Goal: Task Accomplishment & Management: Manage account settings

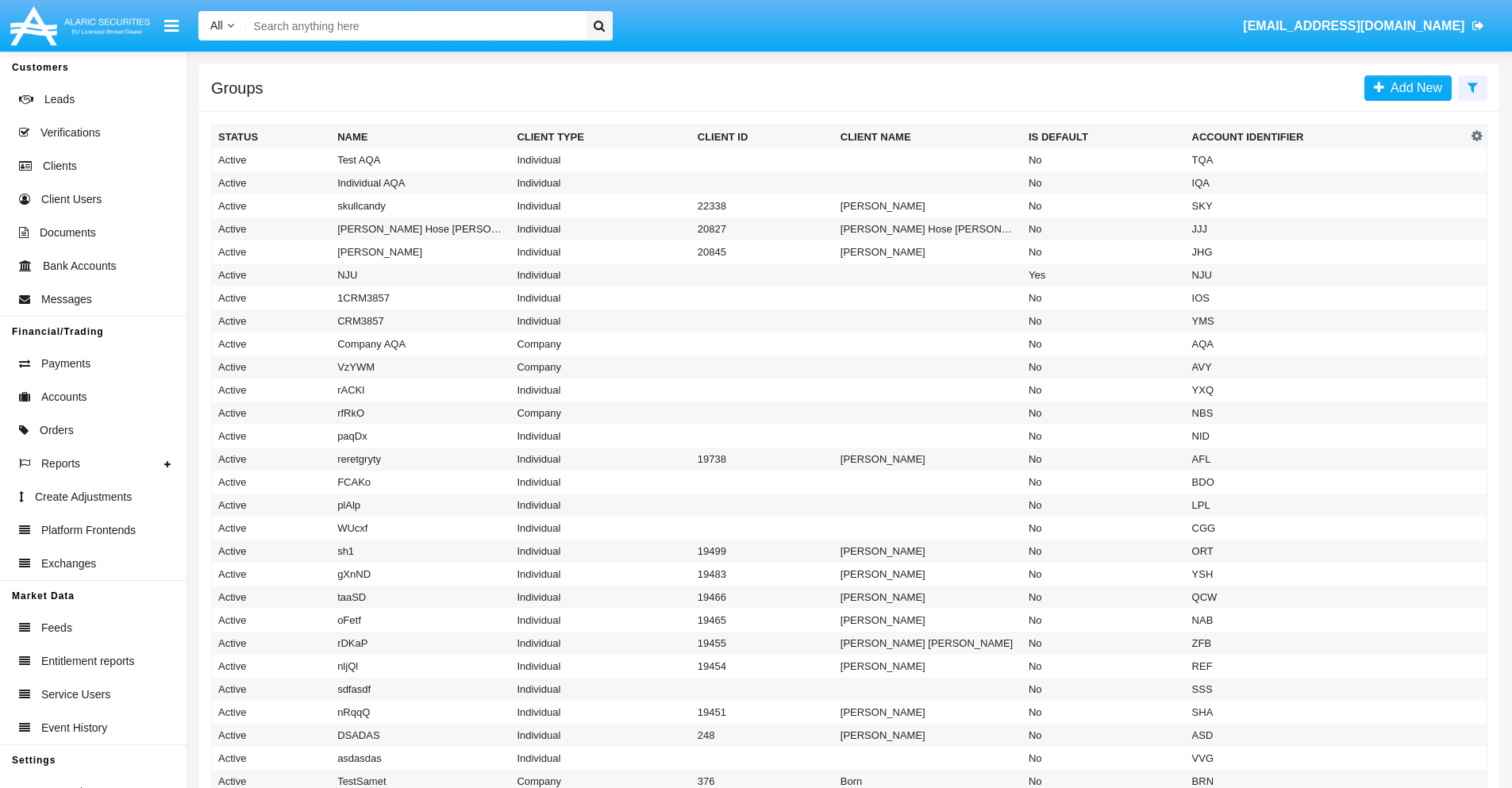
click at [1472, 87] on icon at bounding box center [1472, 87] width 10 height 12
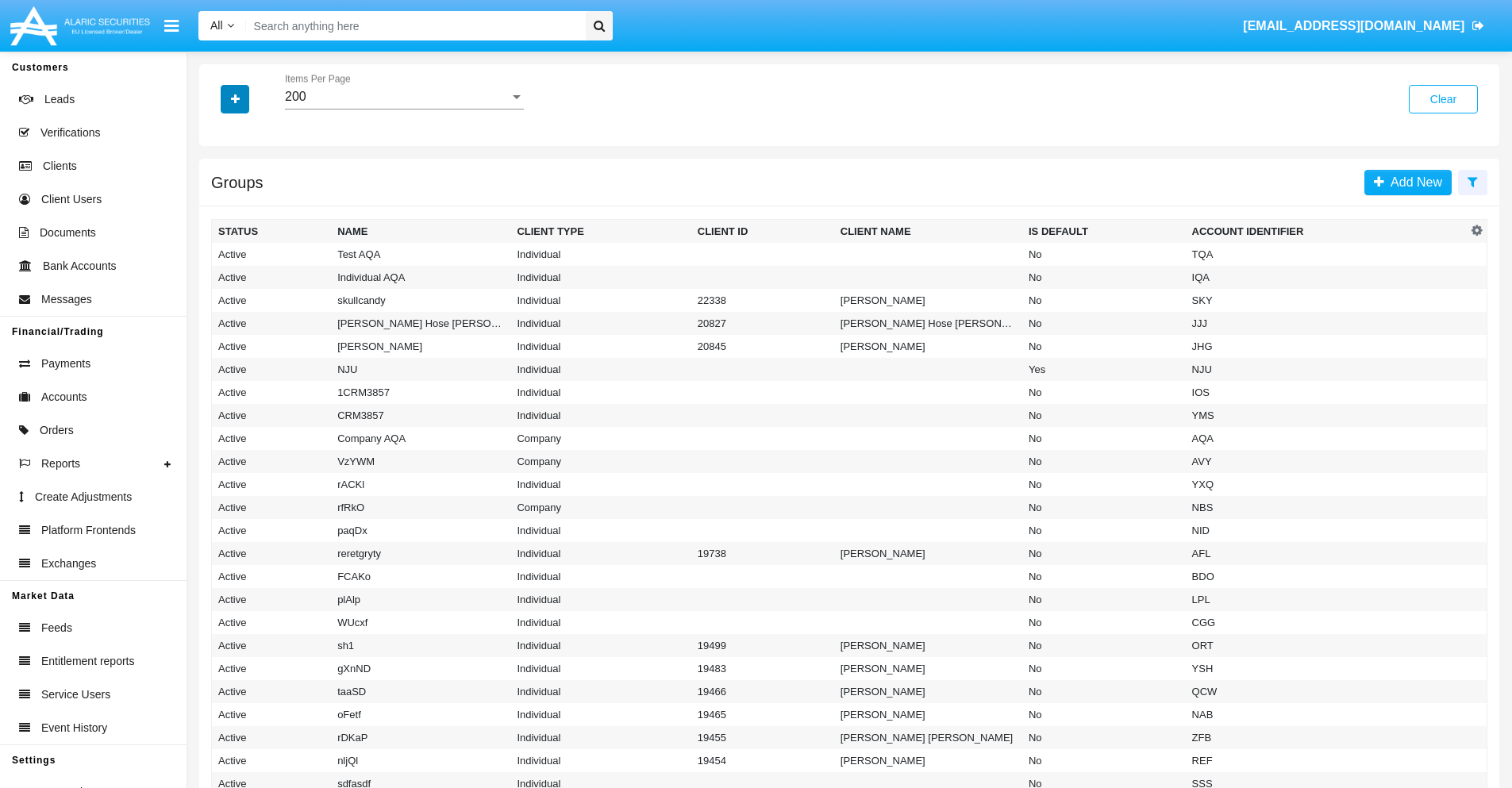
click at [235, 99] on icon "button" at bounding box center [234, 99] width 8 height 11
click at [280, 270] on span "Account Identifier" at bounding box center [280, 270] width 99 height 19
click at [218, 276] on input "Account Identifier" at bounding box center [217, 276] width 1 height 1
checkbox input "true"
click at [235, 99] on icon "button" at bounding box center [234, 99] width 8 height 11
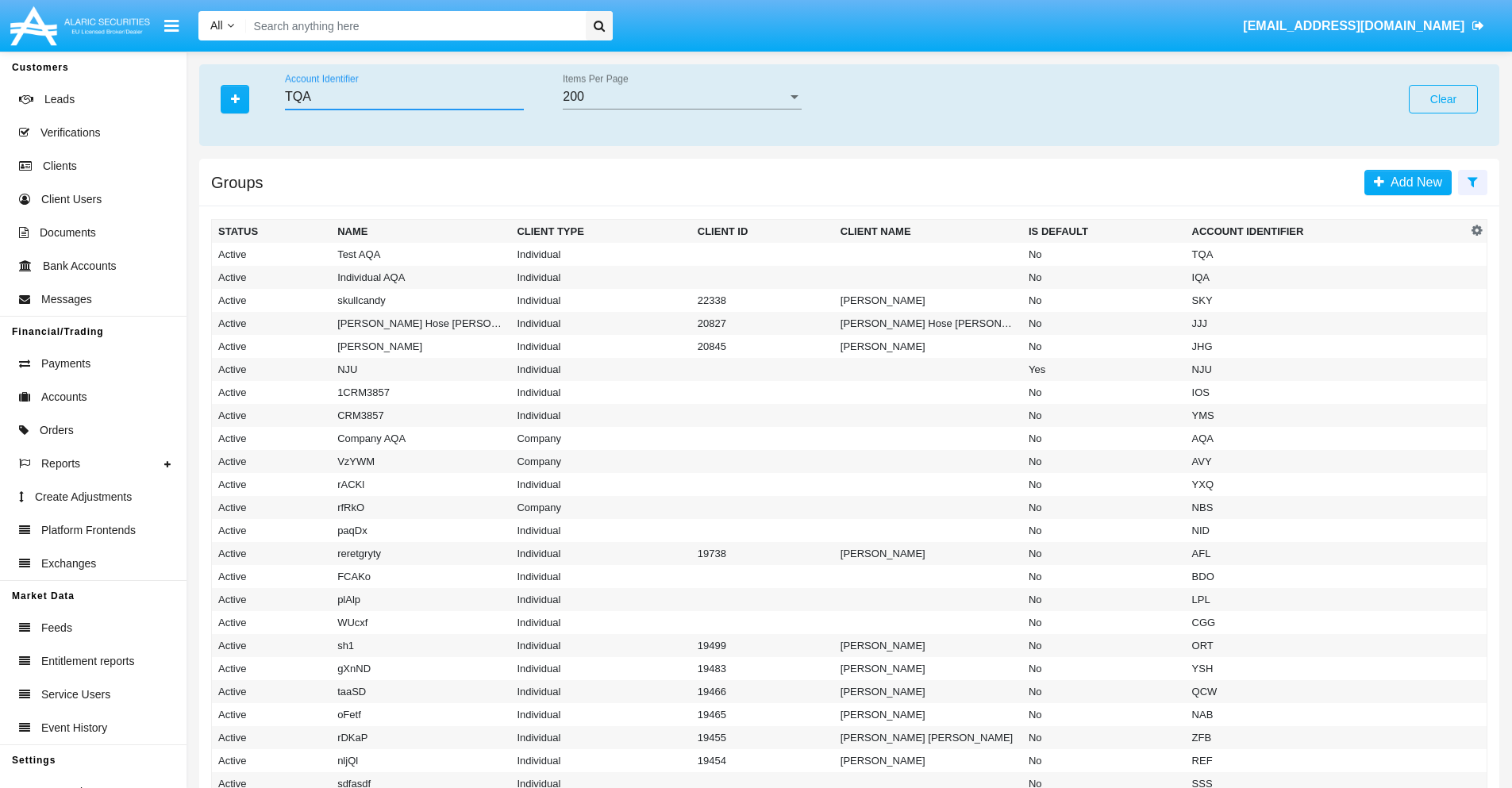
click at [404, 97] on input "TQA" at bounding box center [405, 96] width 239 height 14
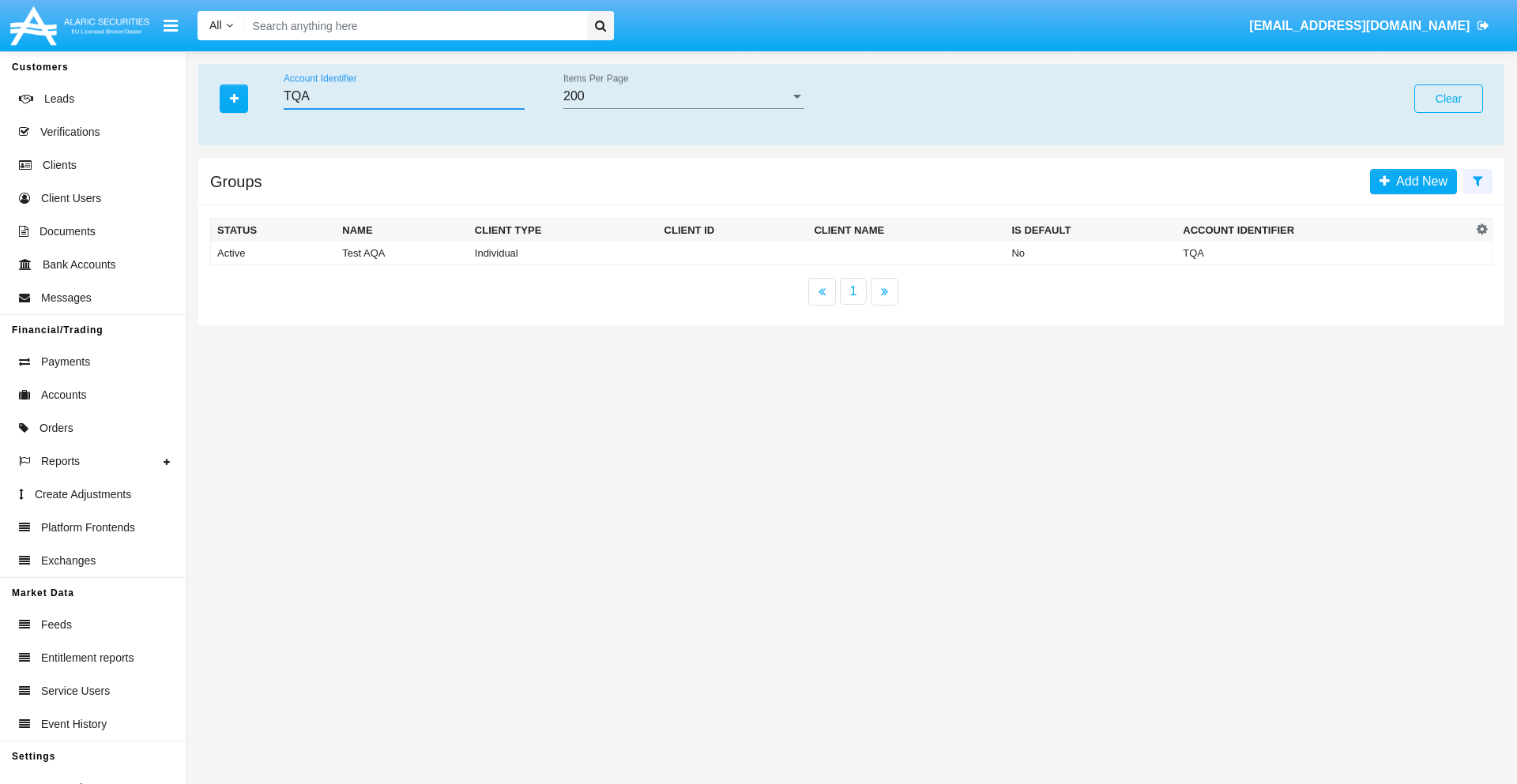
type input "TQA"
click at [1324, 253] on td "TQA" at bounding box center [1323, 253] width 295 height 23
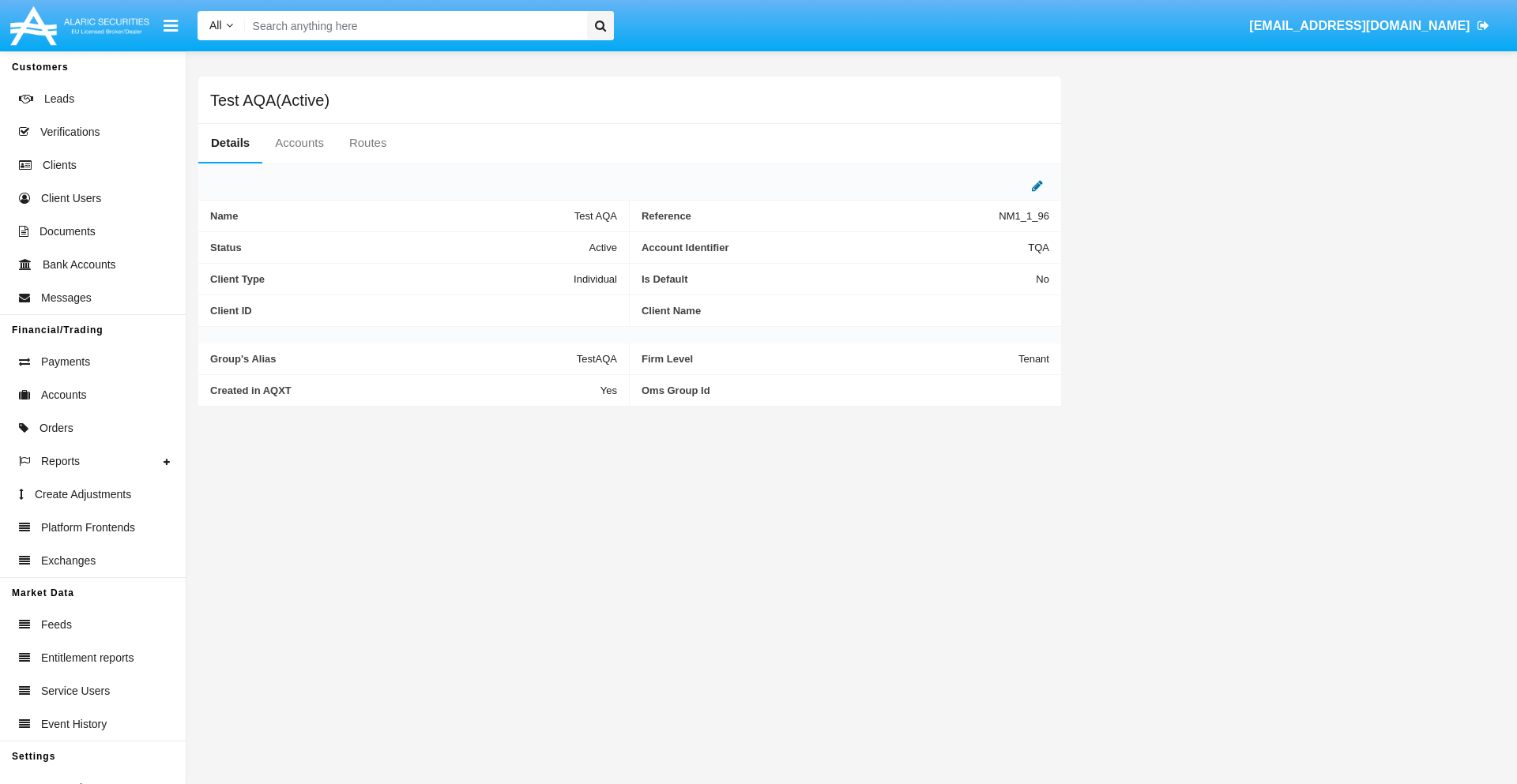
click at [1037, 185] on icon at bounding box center [1037, 185] width 11 height 12
click at [545, 244] on div "Active" at bounding box center [539, 244] width 128 height 13
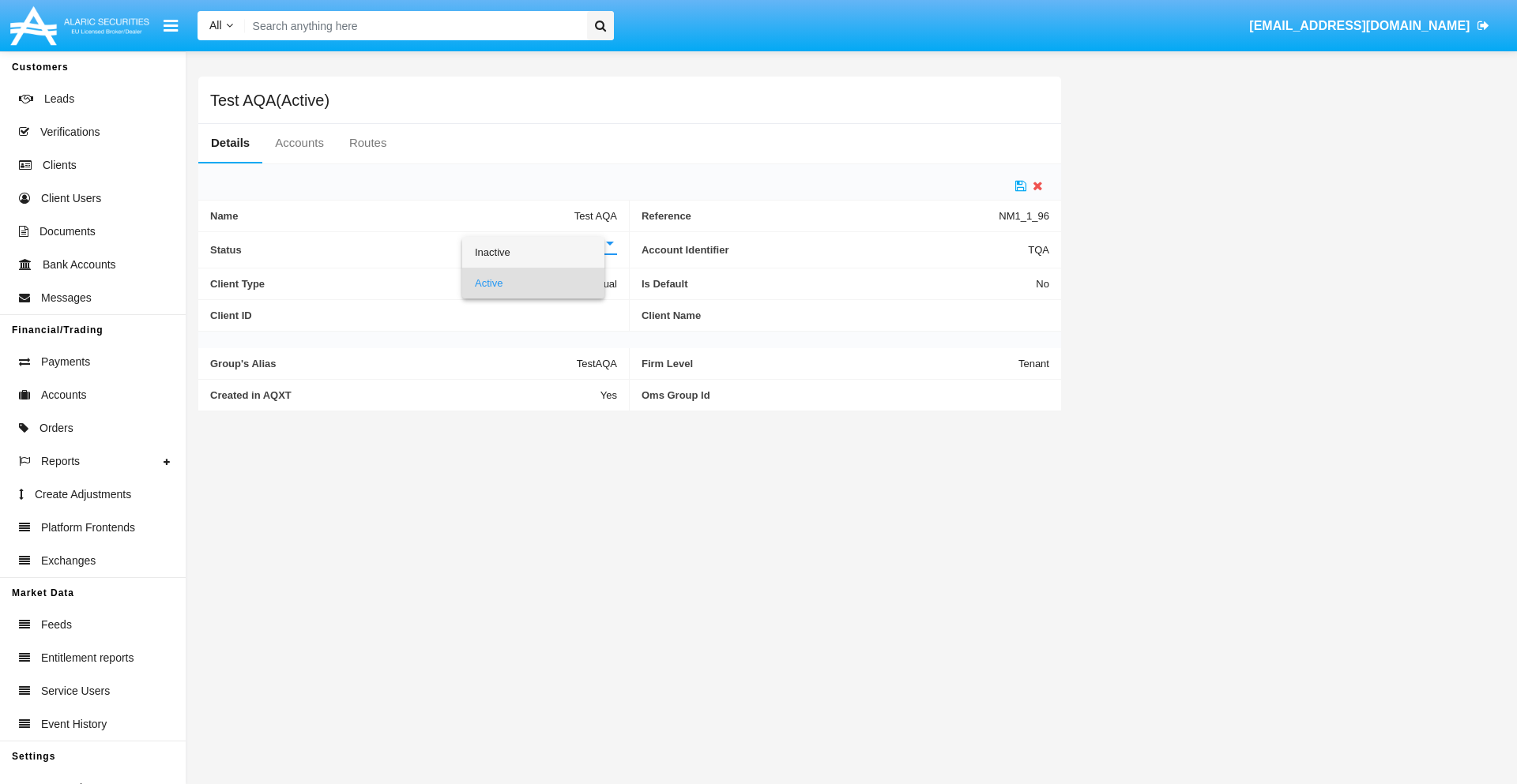
click at [545, 252] on span "Inactive" at bounding box center [533, 252] width 117 height 31
click at [1020, 185] on icon at bounding box center [1020, 185] width 11 height 12
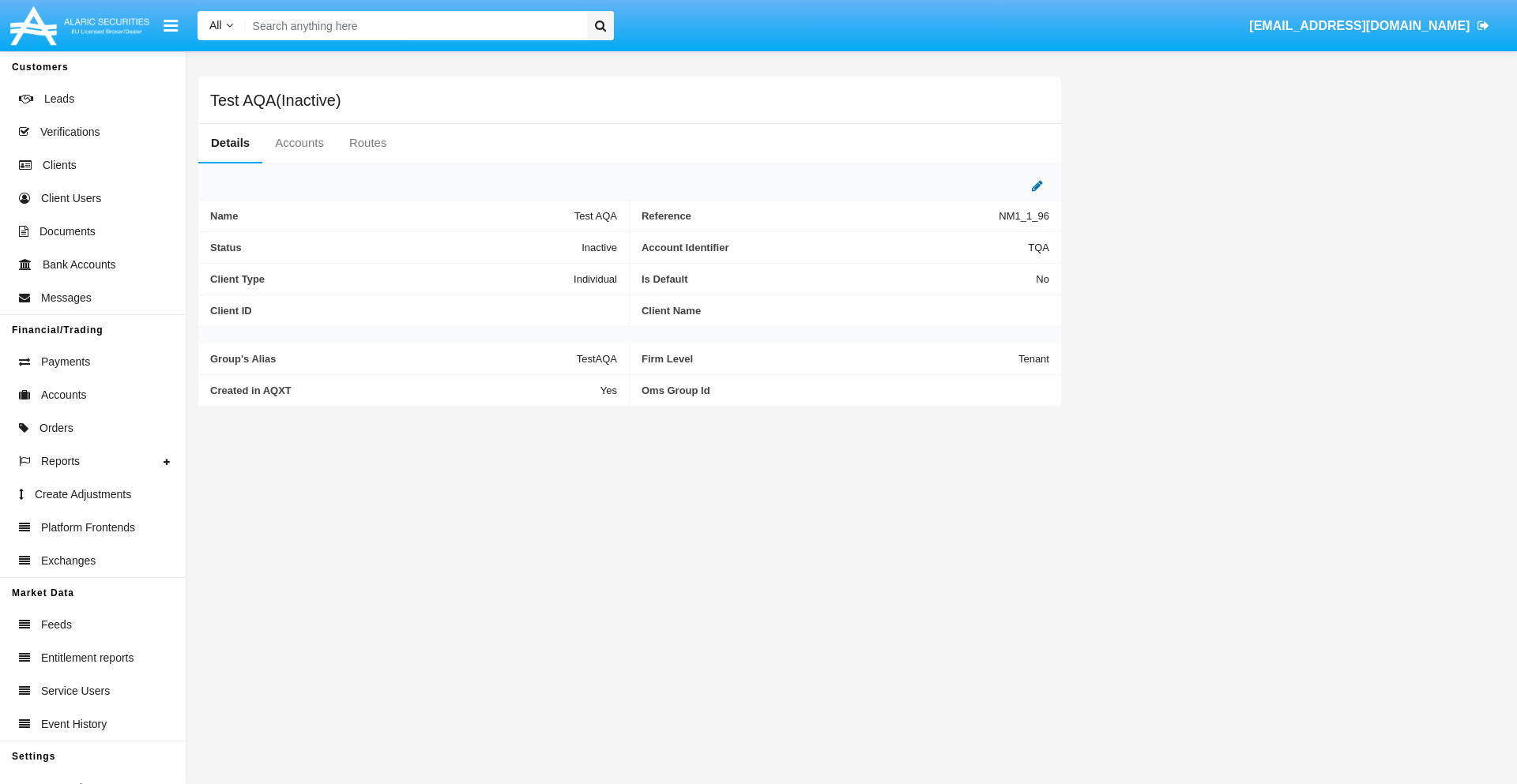
click at [1037, 185] on icon at bounding box center [1037, 185] width 11 height 12
click at [545, 244] on div "Inactive" at bounding box center [539, 244] width 128 height 13
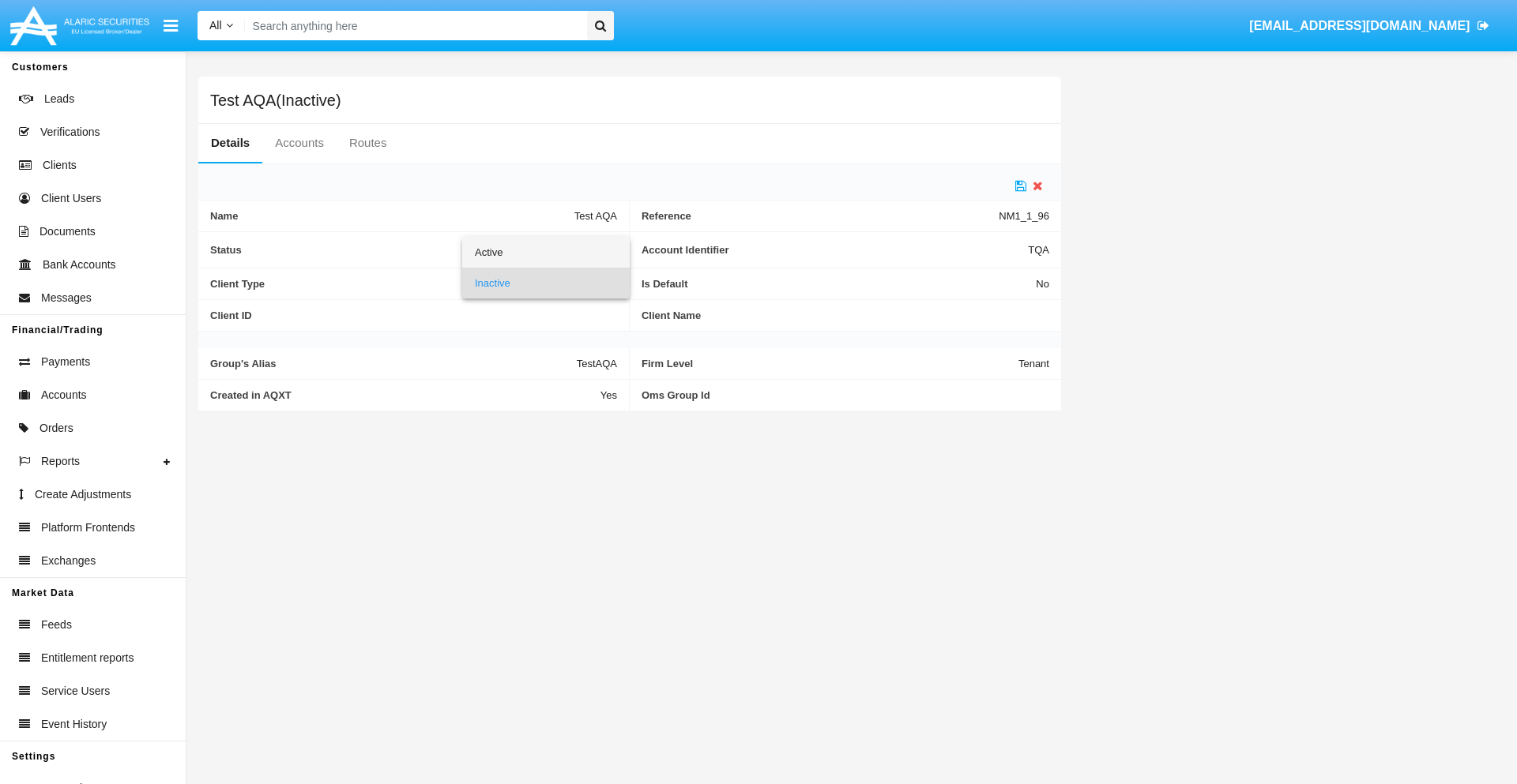
click at [545, 252] on span "Active" at bounding box center [546, 252] width 142 height 31
click at [1020, 185] on icon at bounding box center [1020, 185] width 11 height 12
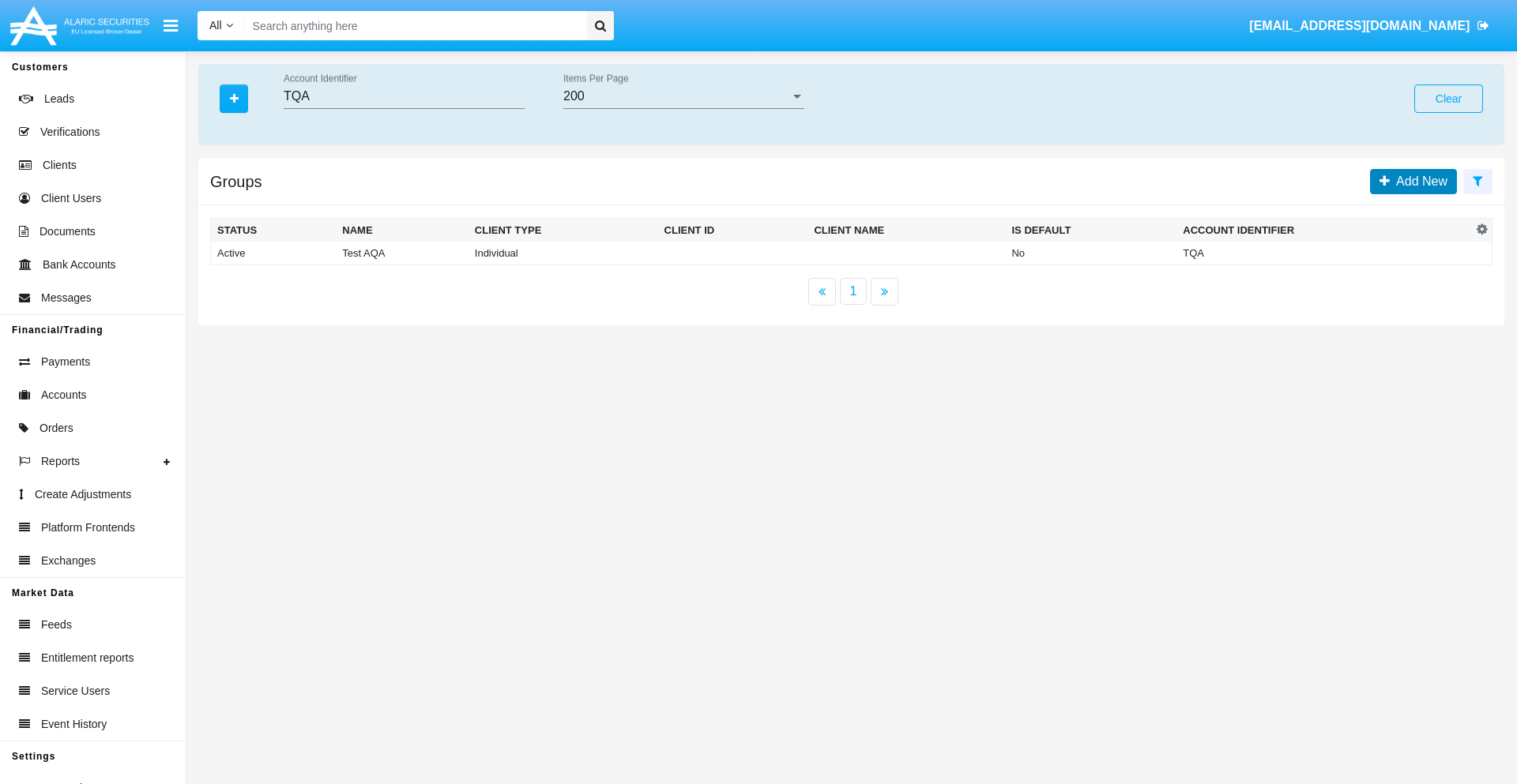
click at [1418, 181] on span "Add New" at bounding box center [1419, 181] width 58 height 13
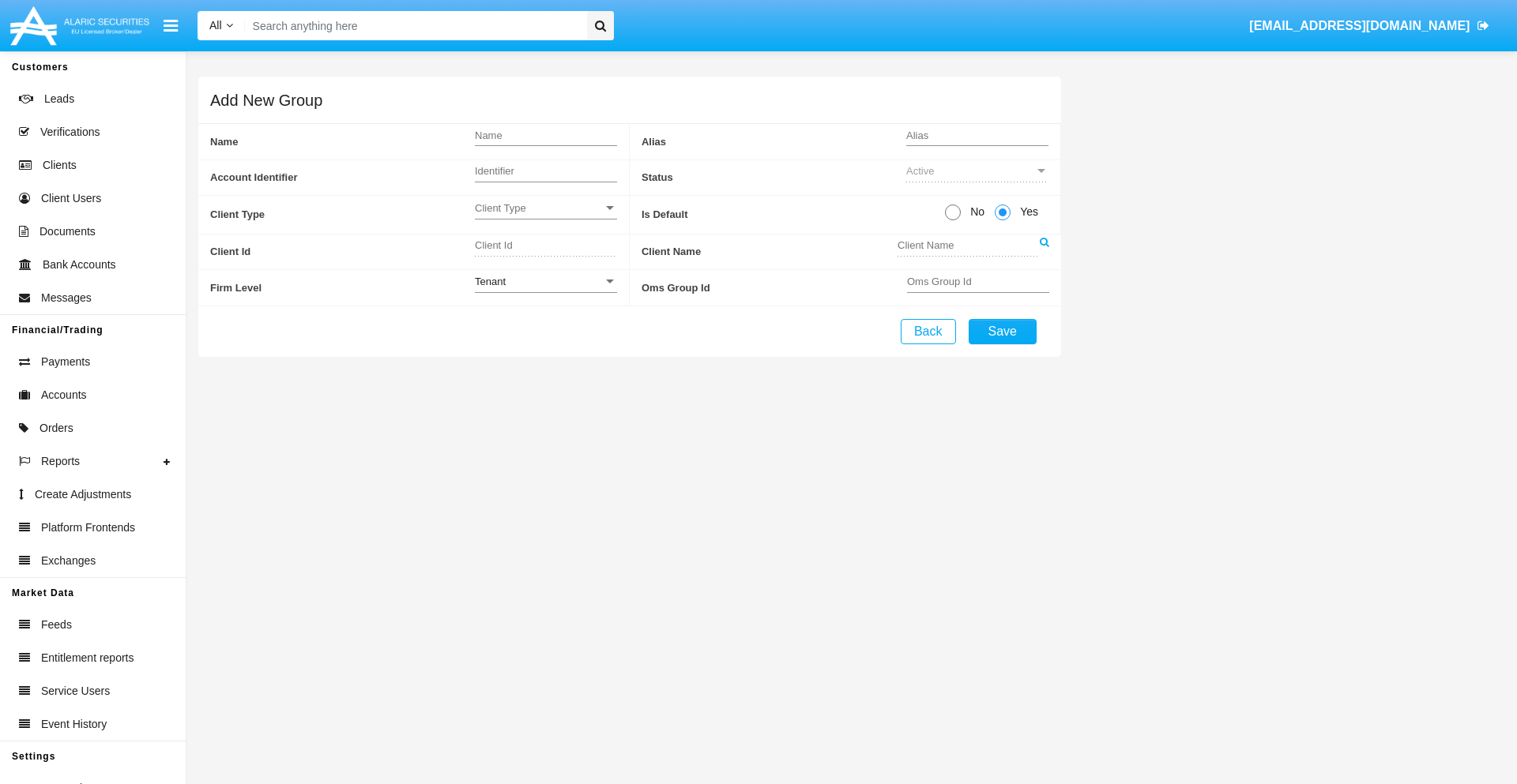
click at [545, 208] on span "Client Type" at bounding box center [539, 208] width 128 height 13
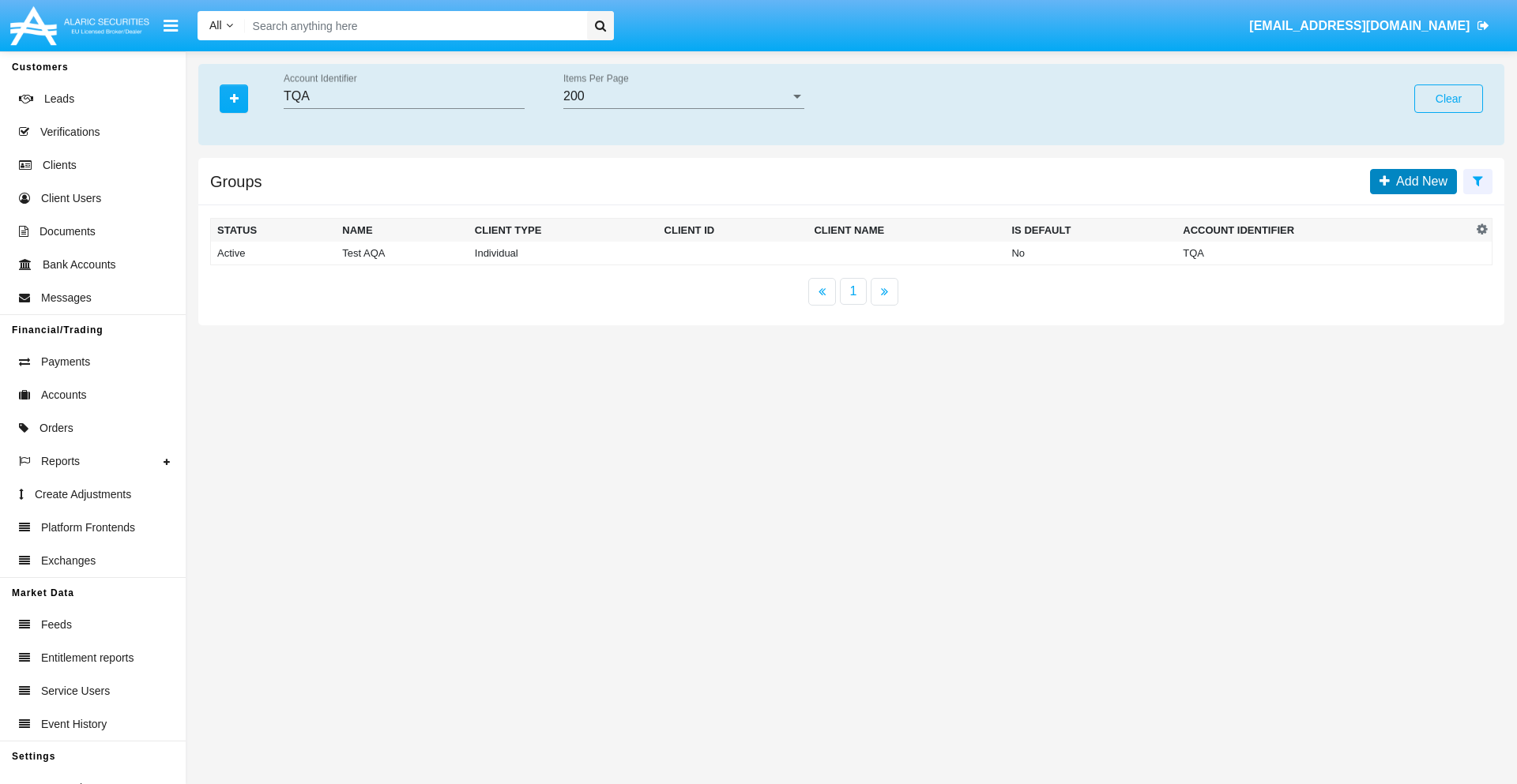
click at [1418, 181] on span "Add New" at bounding box center [1419, 181] width 58 height 13
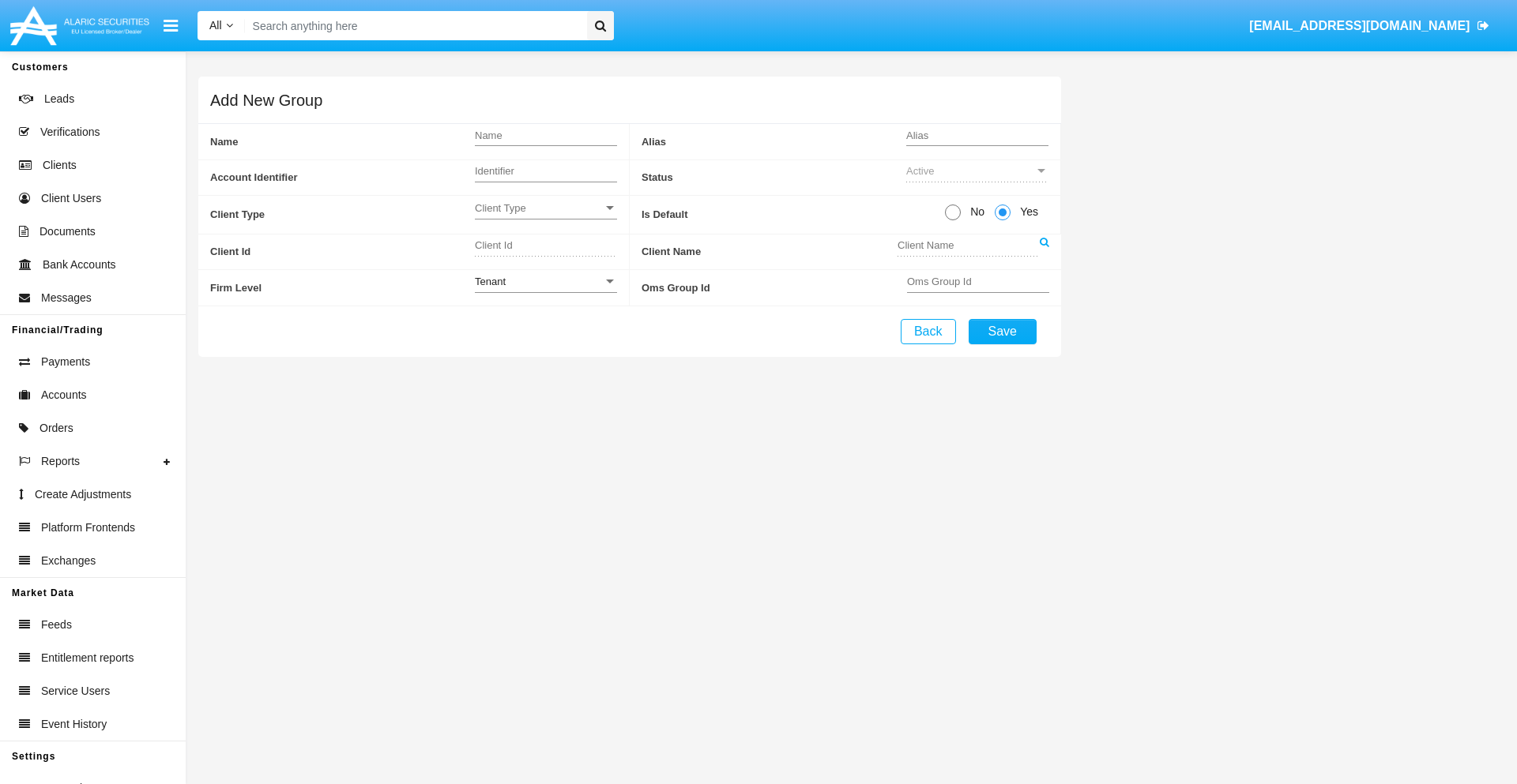
click at [974, 212] on span "No" at bounding box center [974, 213] width 28 height 17
click at [953, 220] on input "No" at bounding box center [952, 220] width 1 height 1
radio input "true"
click at [545, 281] on div "Tenant" at bounding box center [539, 281] width 128 height 13
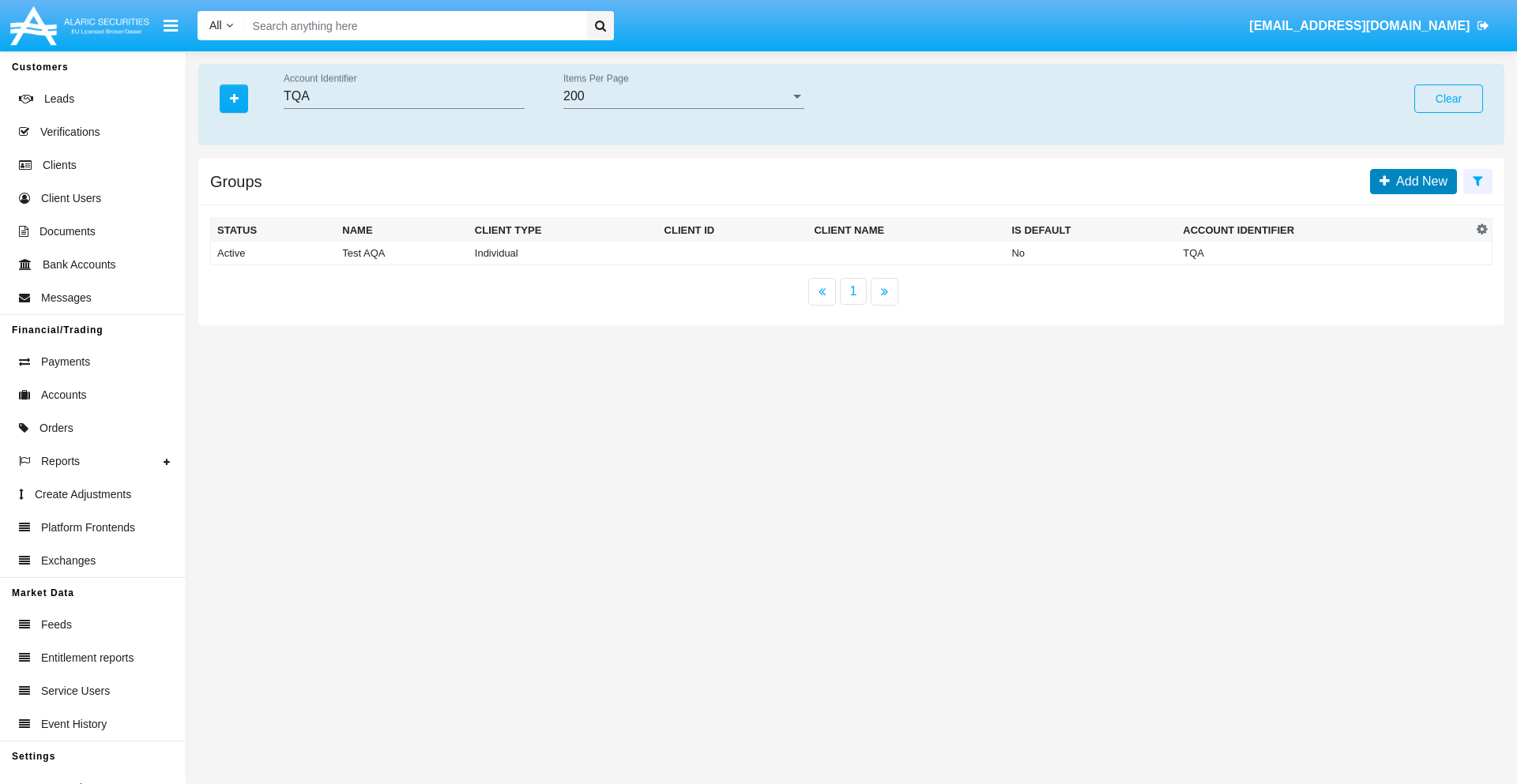
click at [1418, 181] on span "Add New" at bounding box center [1419, 181] width 58 height 13
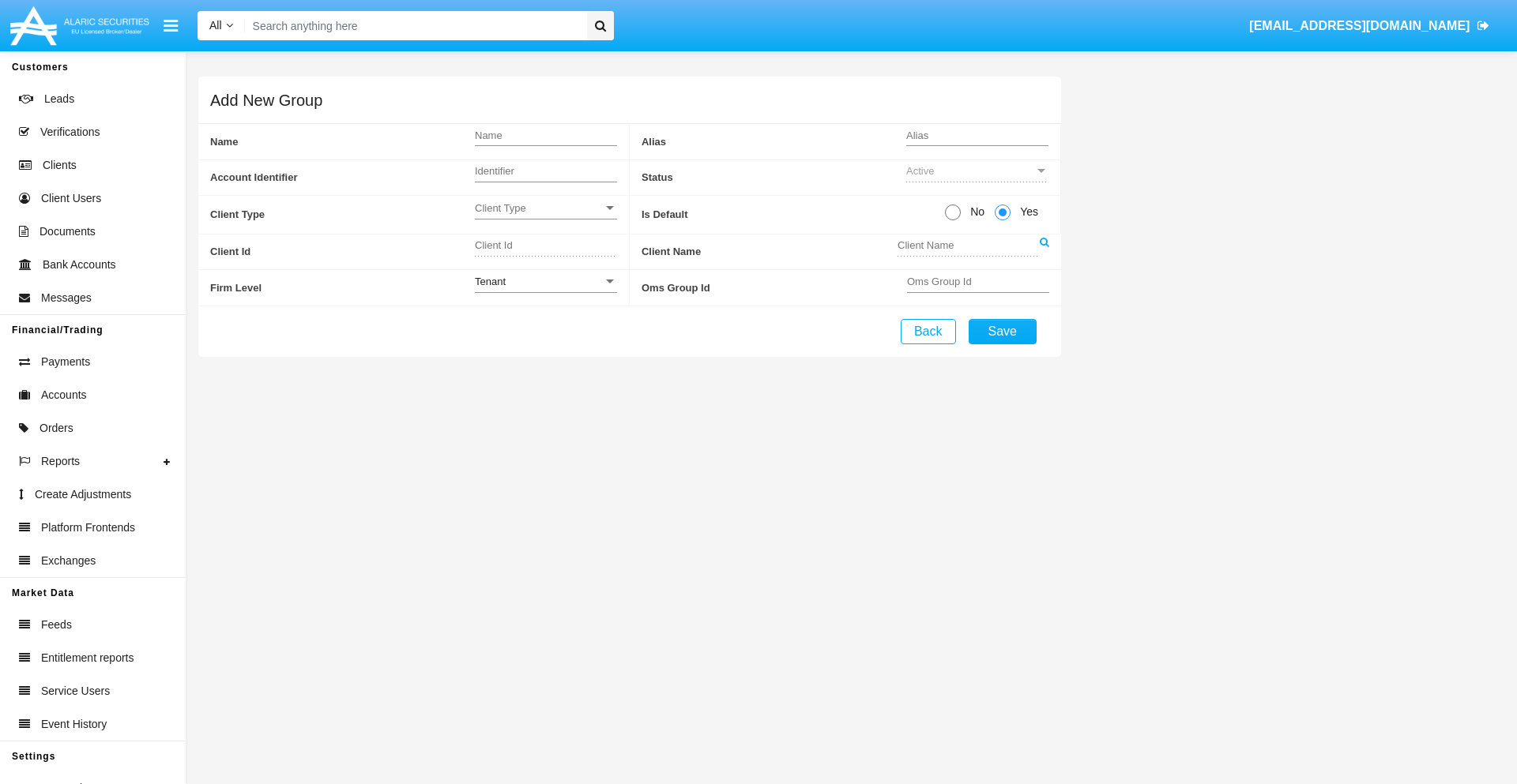
click at [974, 212] on span "No" at bounding box center [974, 213] width 28 height 17
click at [953, 220] on input "No" at bounding box center [952, 220] width 1 height 1
radio input "true"
click at [1026, 212] on span "Yes" at bounding box center [1026, 213] width 32 height 17
click at [1003, 220] on input "Yes" at bounding box center [1002, 220] width 1 height 1
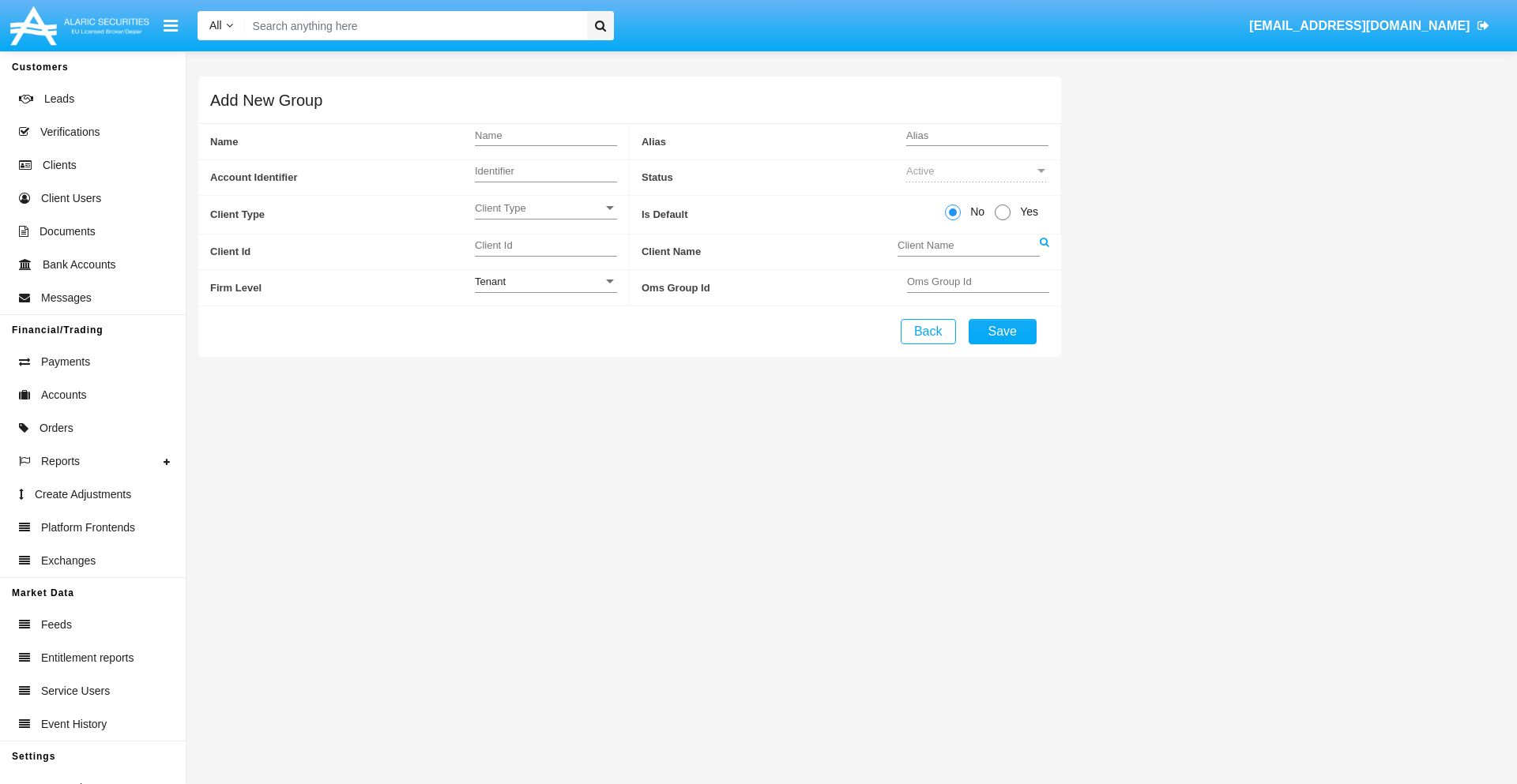
radio input "true"
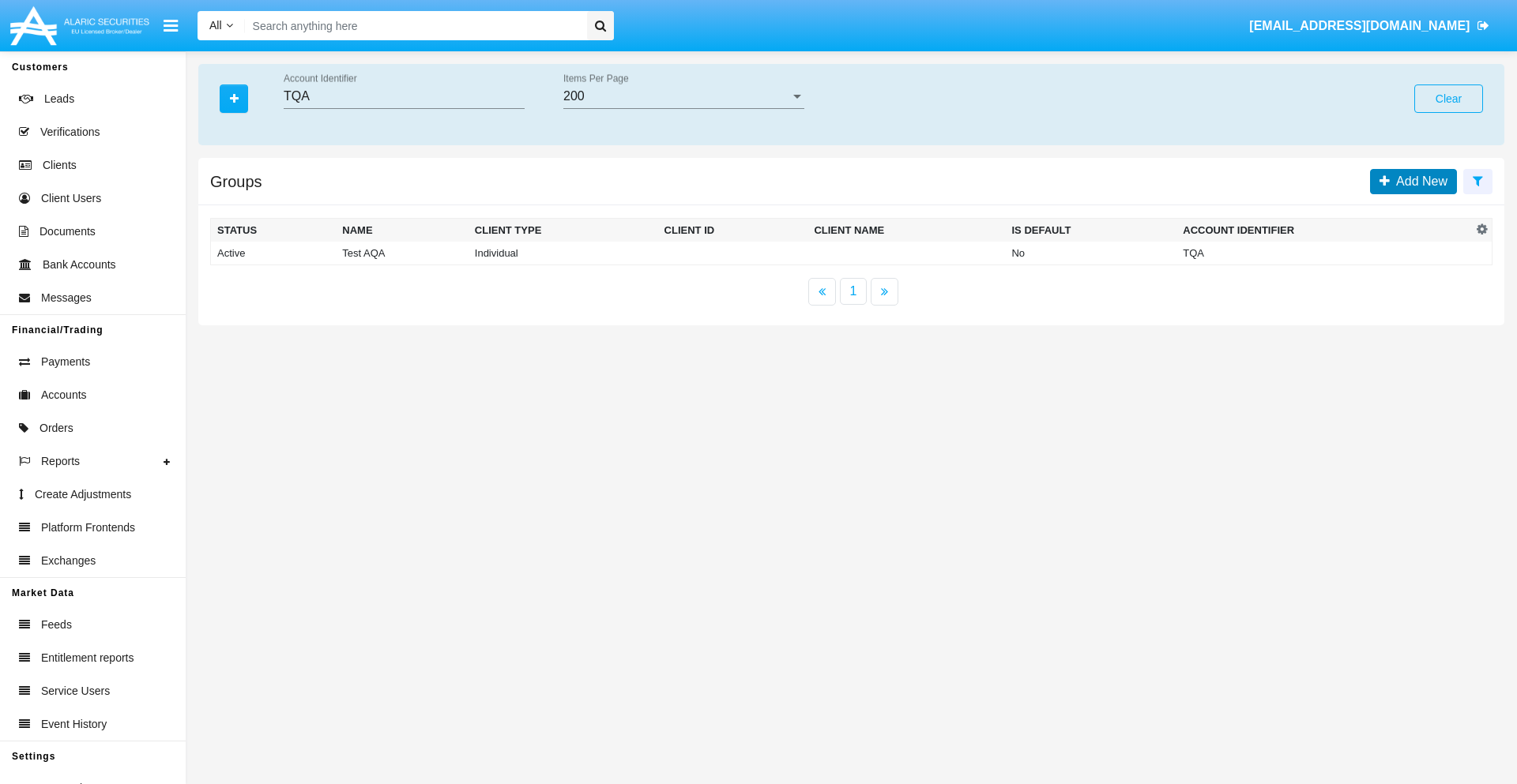
click at [1418, 181] on span "Add New" at bounding box center [1419, 181] width 58 height 13
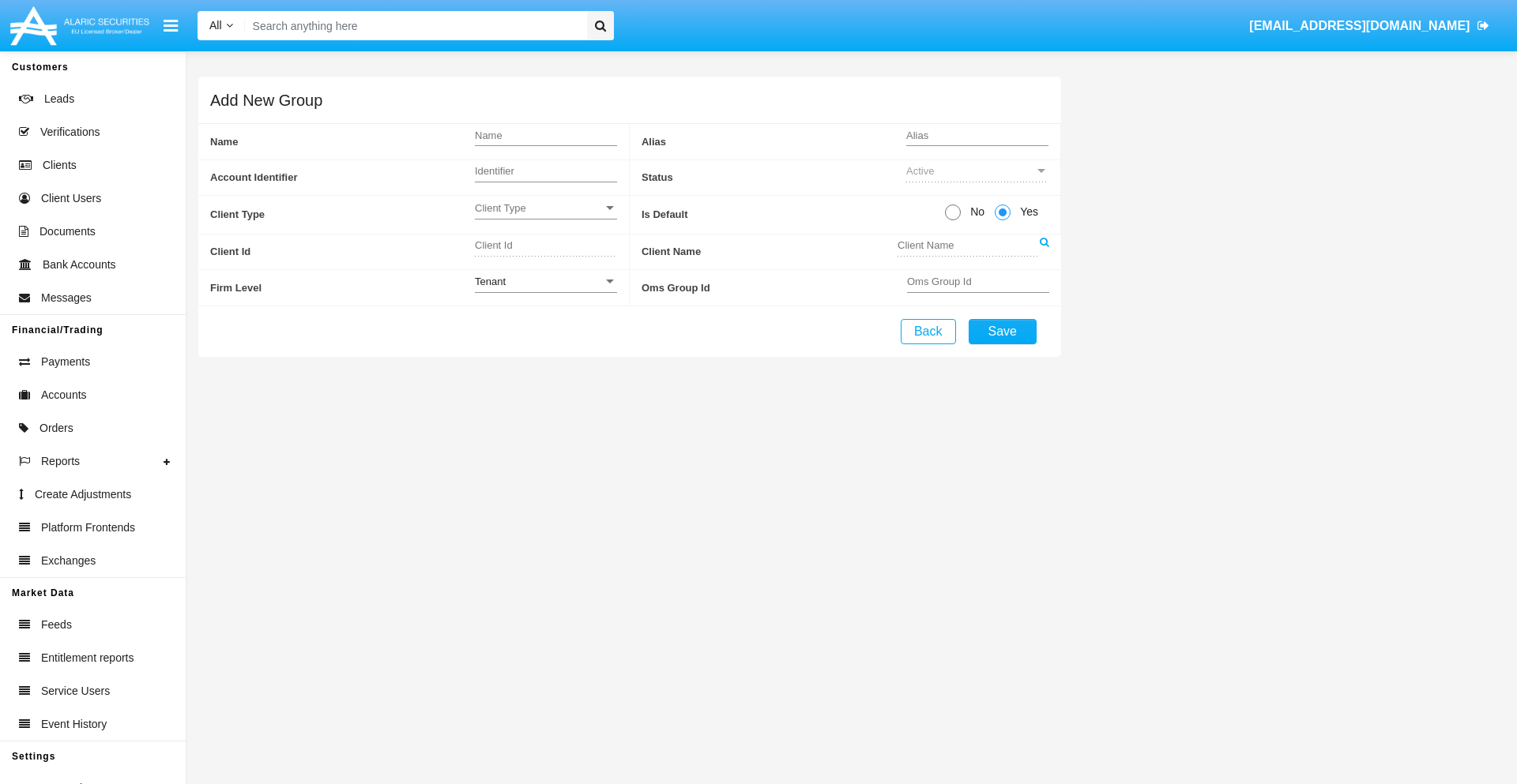
click at [974, 212] on span "No" at bounding box center [974, 213] width 28 height 17
click at [953, 220] on input "No" at bounding box center [952, 220] width 1 height 1
radio input "true"
click at [545, 208] on span "Client Type" at bounding box center [539, 208] width 128 height 13
click at [545, 216] on span "Individual" at bounding box center [546, 216] width 142 height 31
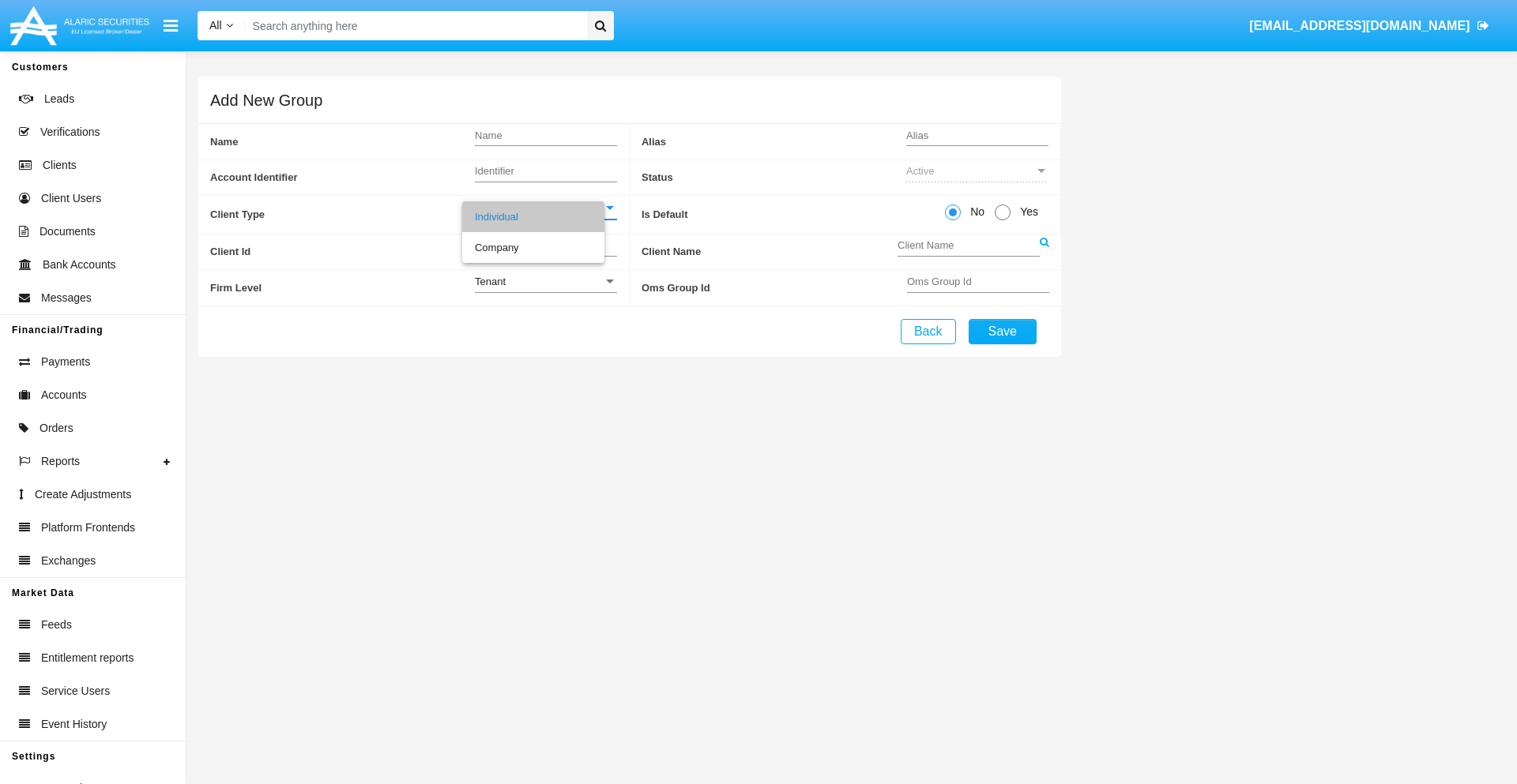
click at [1044, 251] on link at bounding box center [1044, 252] width 9 height 36
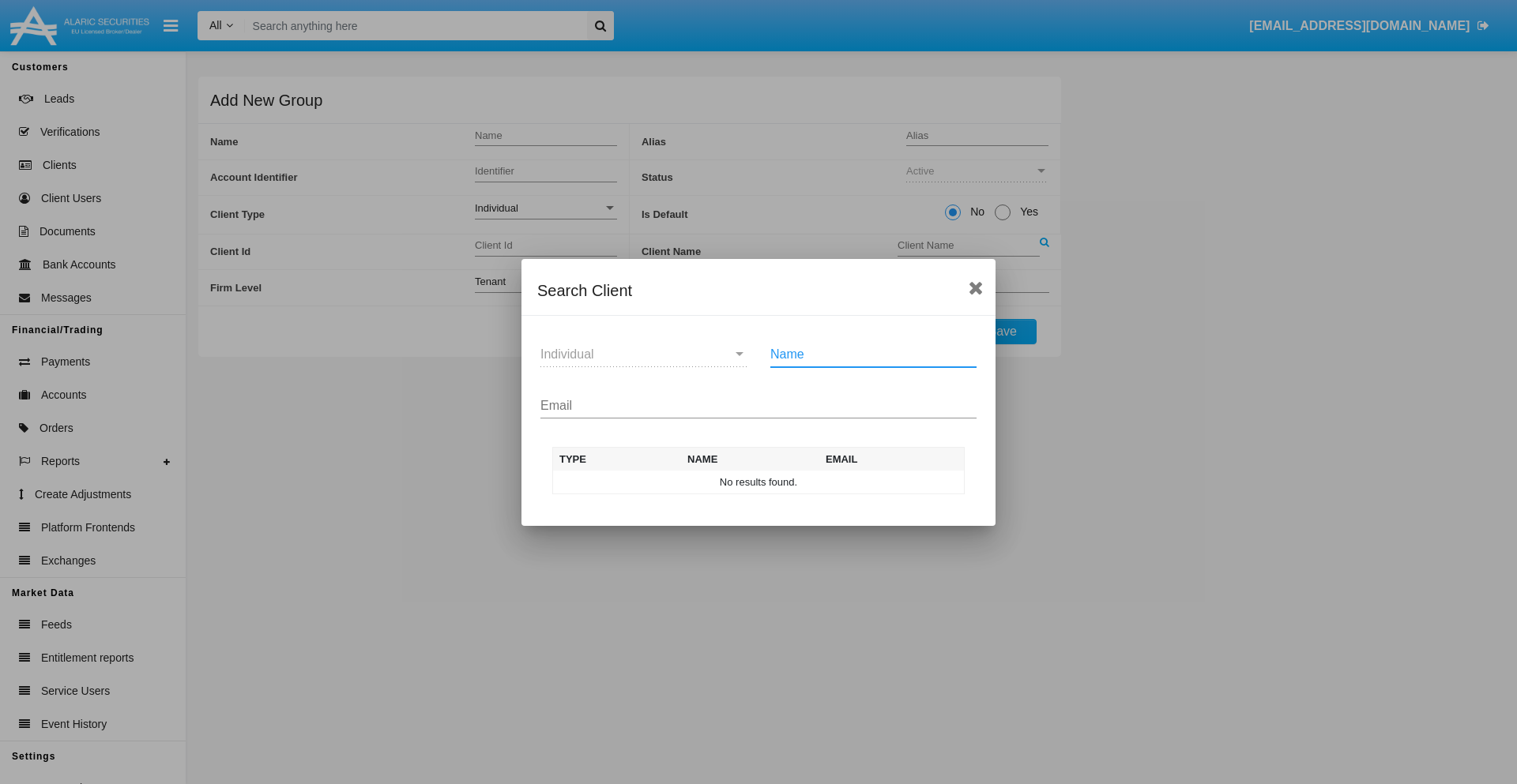
click at [758, 405] on input "Email" at bounding box center [758, 406] width 436 height 14
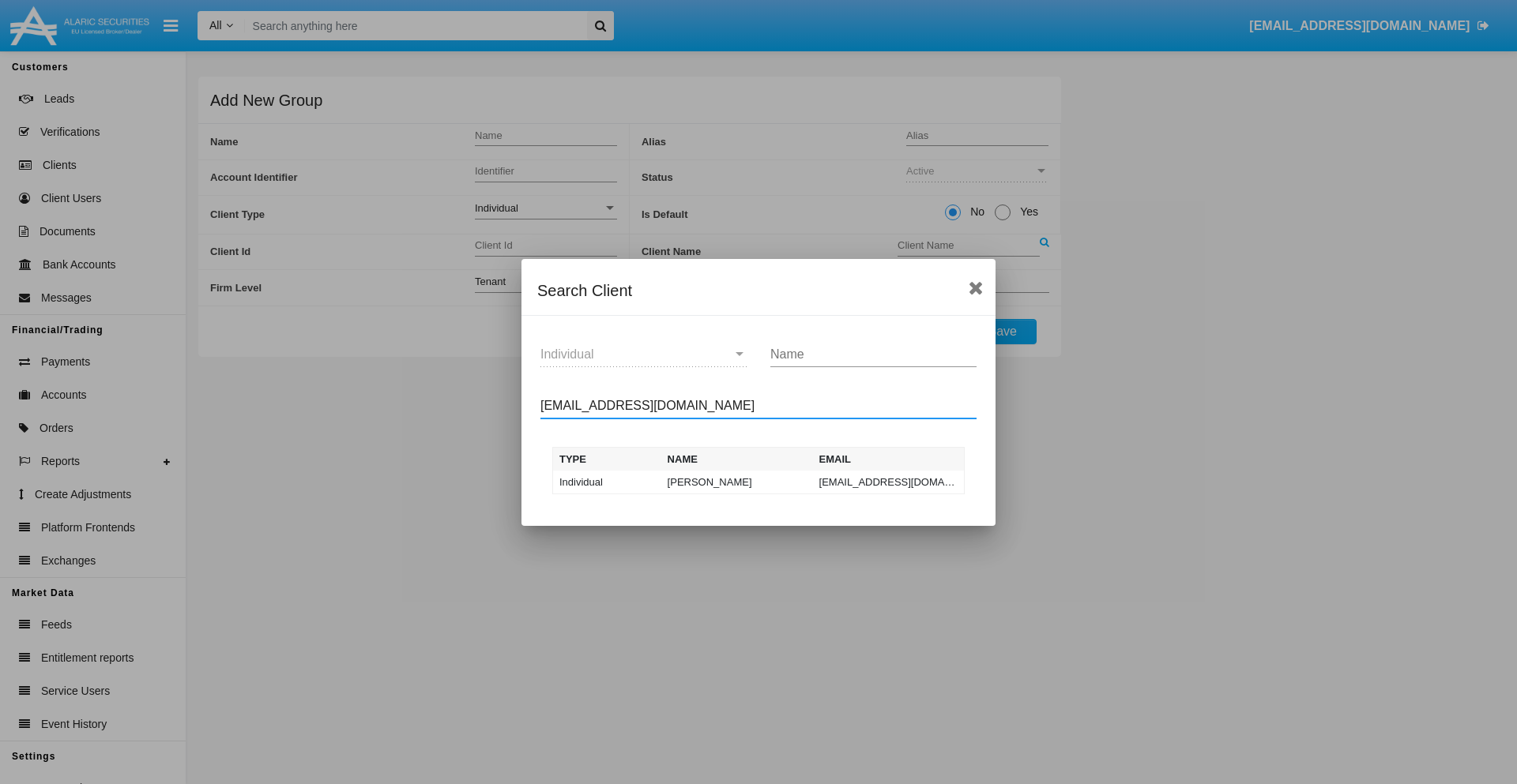
type input "[EMAIL_ADDRESS][DOMAIN_NAME]"
